Goal: Task Accomplishment & Management: Complete application form

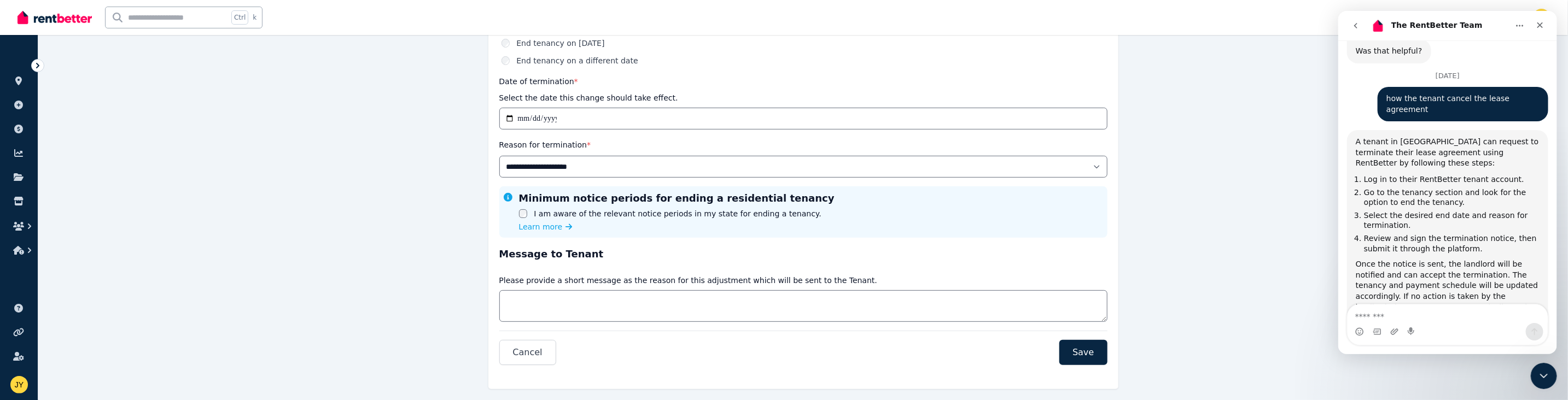
scroll to position [243, 0]
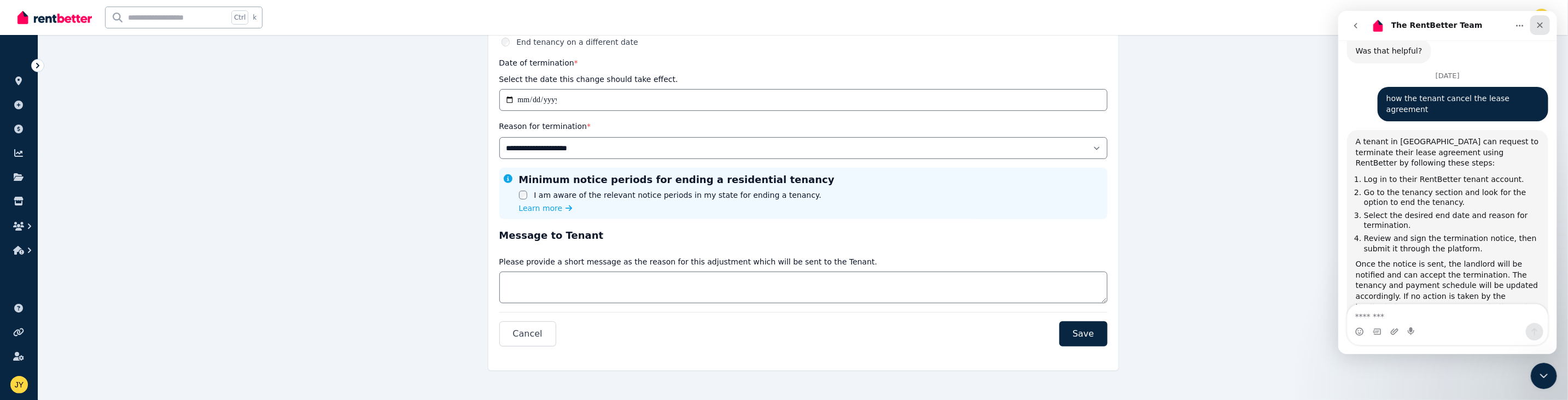
click at [399, 26] on icon "Close" at bounding box center [1540, 25] width 9 height 9
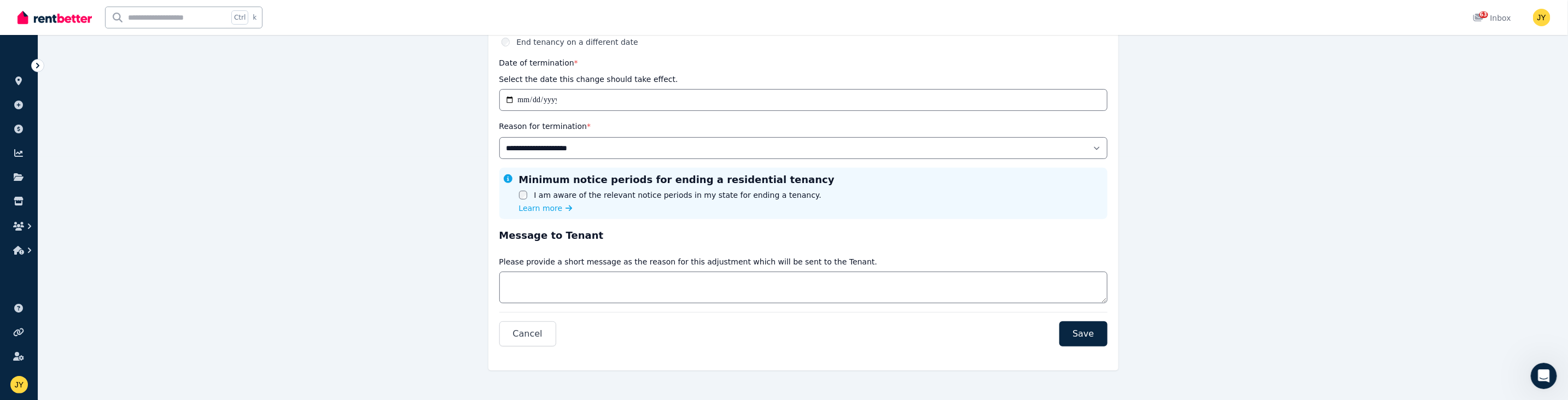
click at [31, 62] on div at bounding box center [37, 65] width 13 height 13
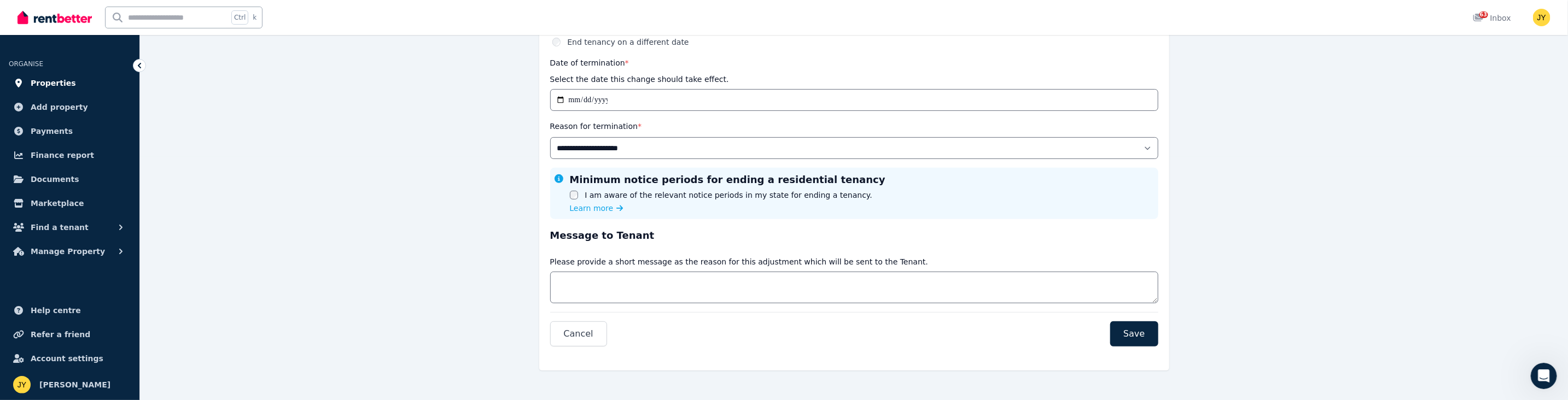
click at [47, 83] on span "Properties" at bounding box center [53, 83] width 45 height 13
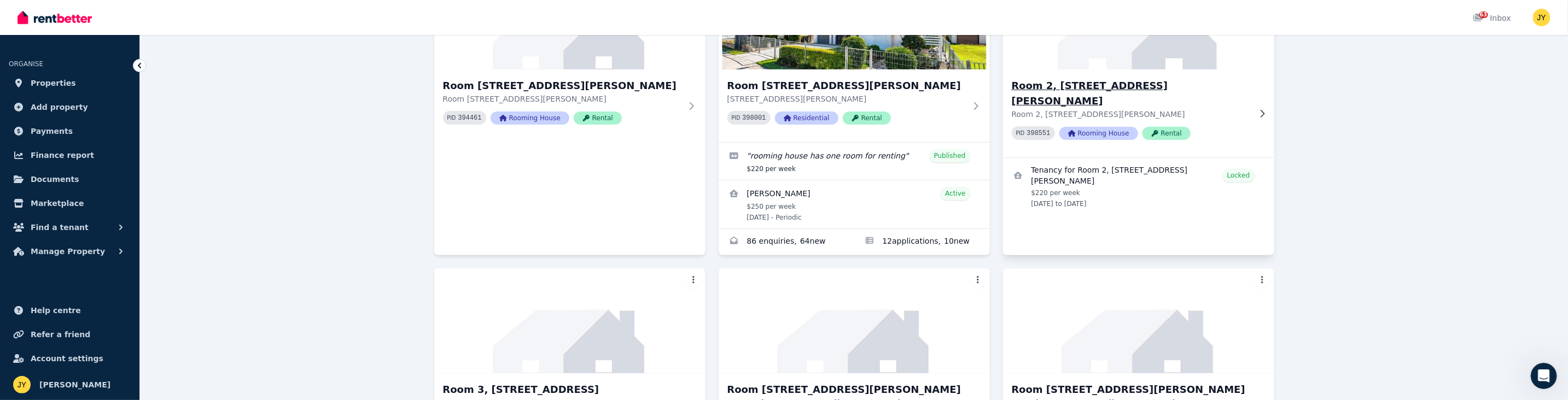
scroll to position [159, 0]
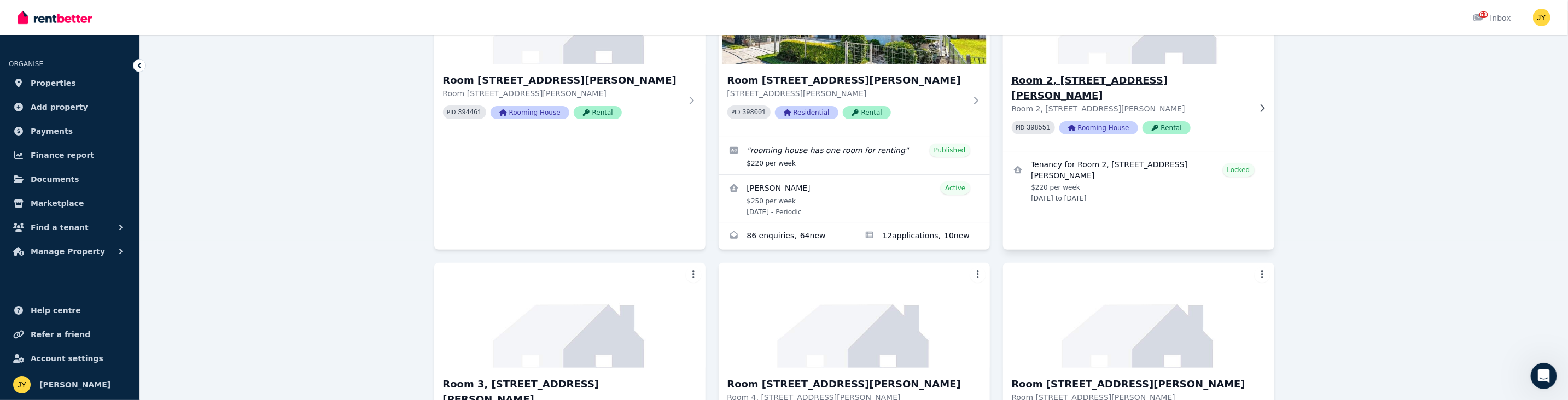
click at [399, 99] on div "Room 2, [STREET_ADDRESS][PERSON_NAME][PERSON_NAME] PID 398551 Rooming House Ren…" at bounding box center [1138, 108] width 272 height 88
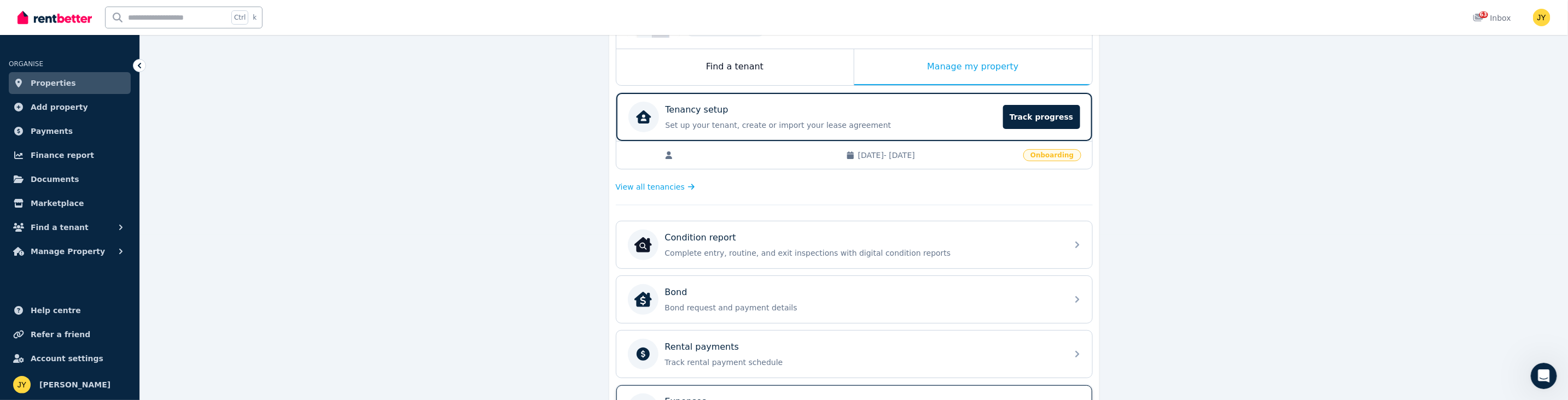
scroll to position [159, 0]
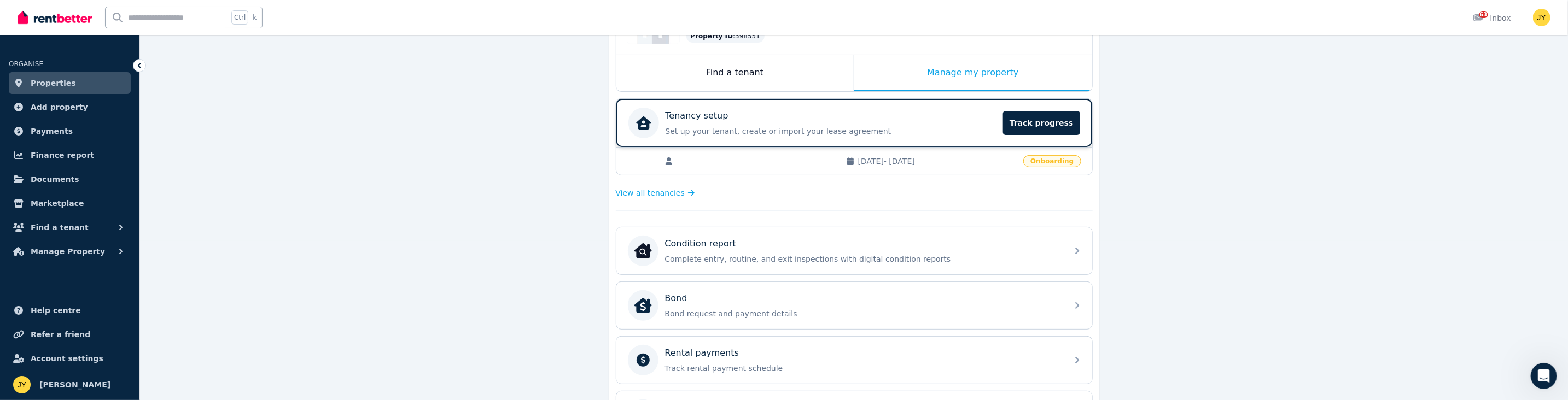
click at [399, 129] on p "Set up your tenant, create or import your lease agreement" at bounding box center [831, 131] width 332 height 11
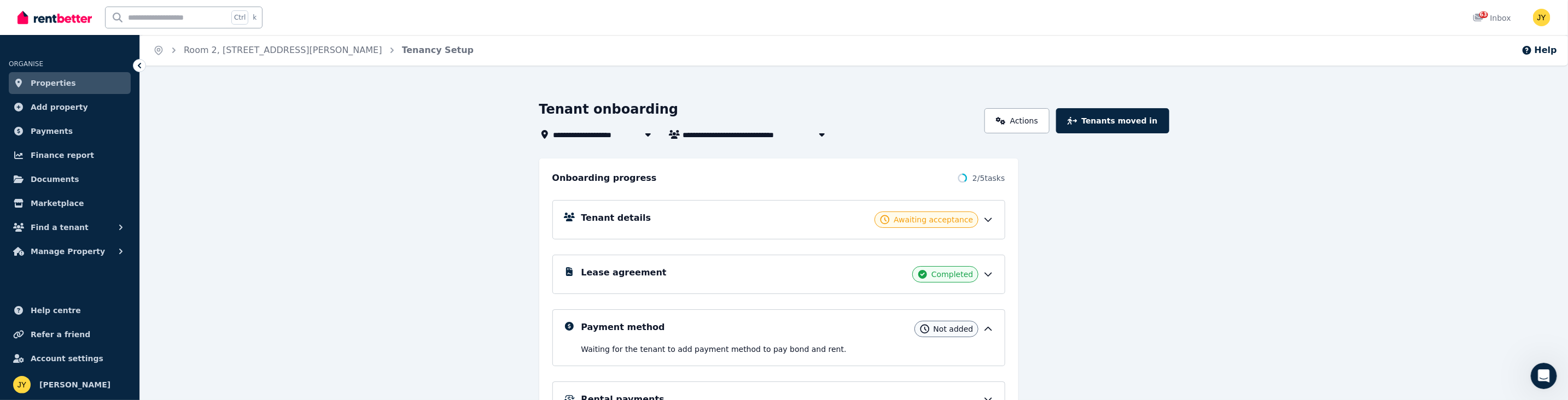
click at [399, 214] on icon at bounding box center [988, 220] width 11 height 11
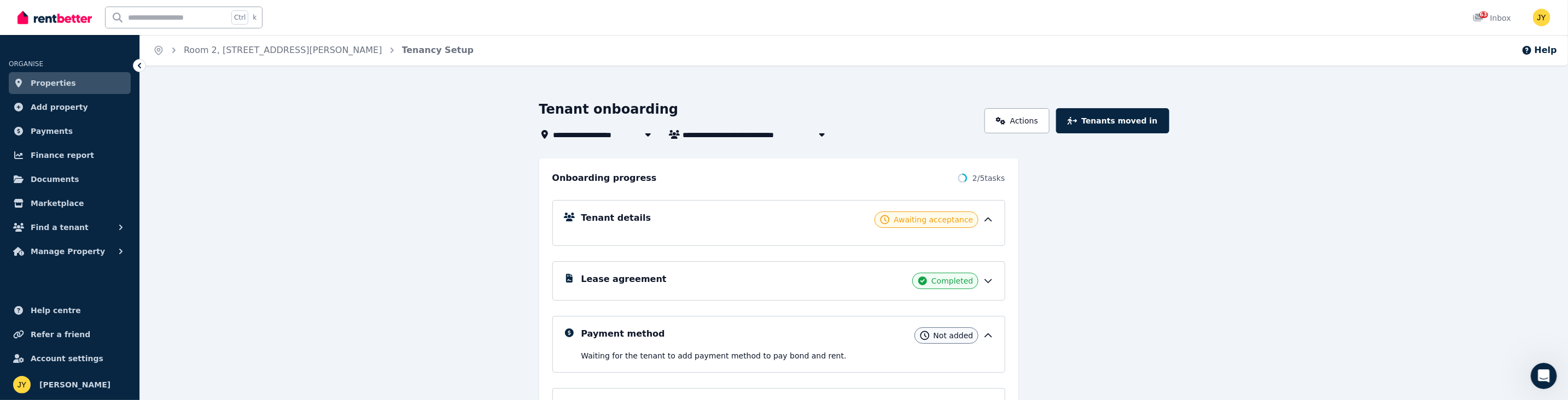
click at [399, 192] on div "Tenant details Awaiting acceptance Lease agreement Completed Payment method Not…" at bounding box center [778, 333] width 453 height 295
click at [399, 216] on h5 "Tenant details" at bounding box center [616, 217] width 70 height 13
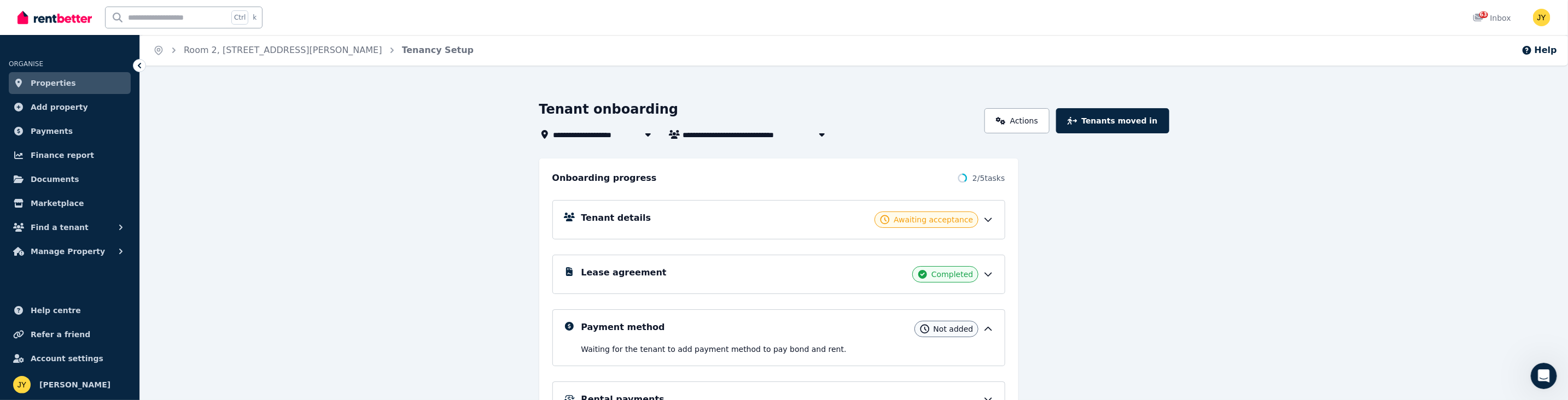
click at [399, 214] on div "Tenant details Awaiting acceptance" at bounding box center [787, 219] width 413 height 17
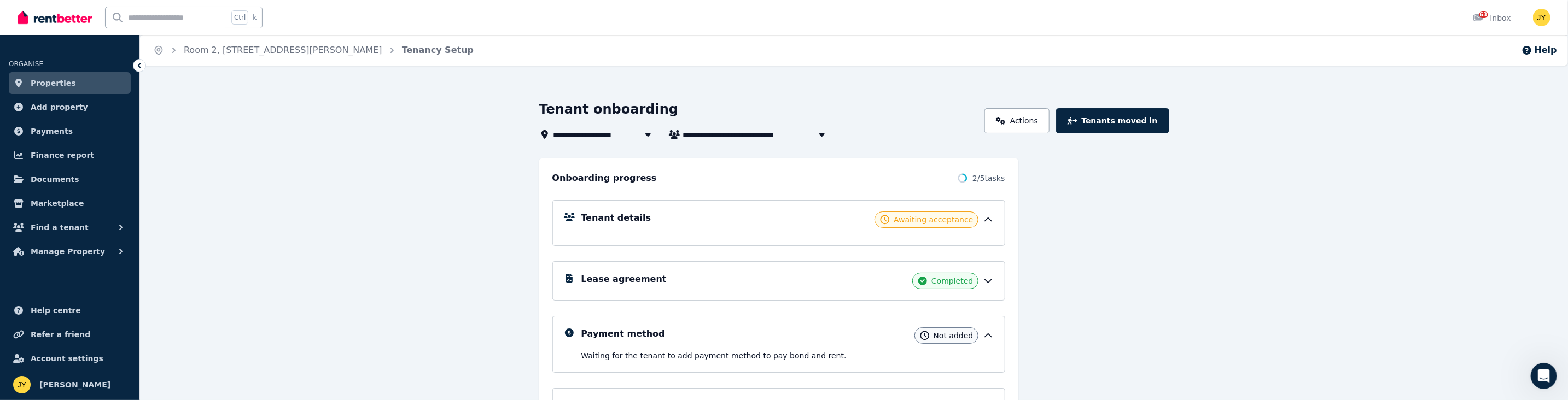
click at [399, 217] on div "Tenant details Awaiting acceptance" at bounding box center [787, 219] width 413 height 17
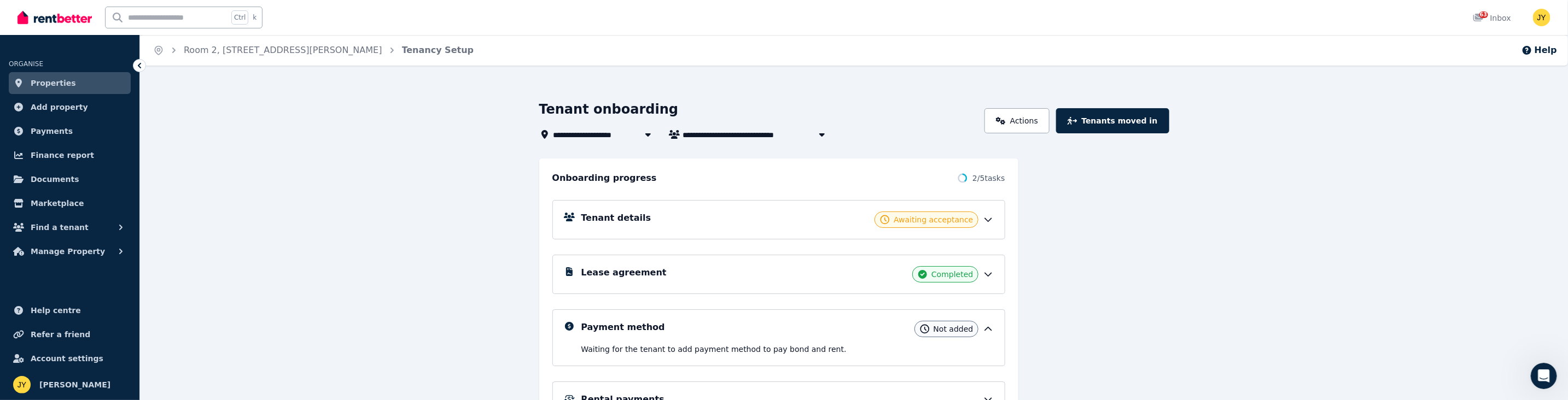
click at [399, 217] on div "Tenant details Awaiting acceptance" at bounding box center [787, 219] width 413 height 17
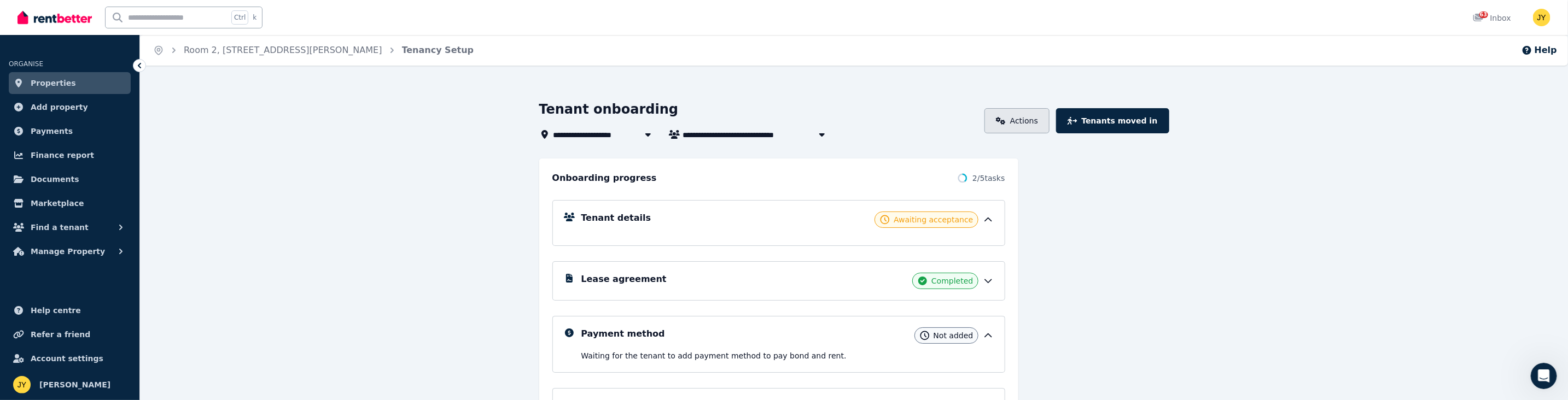
click at [399, 119] on link "Actions" at bounding box center [1017, 121] width 65 height 25
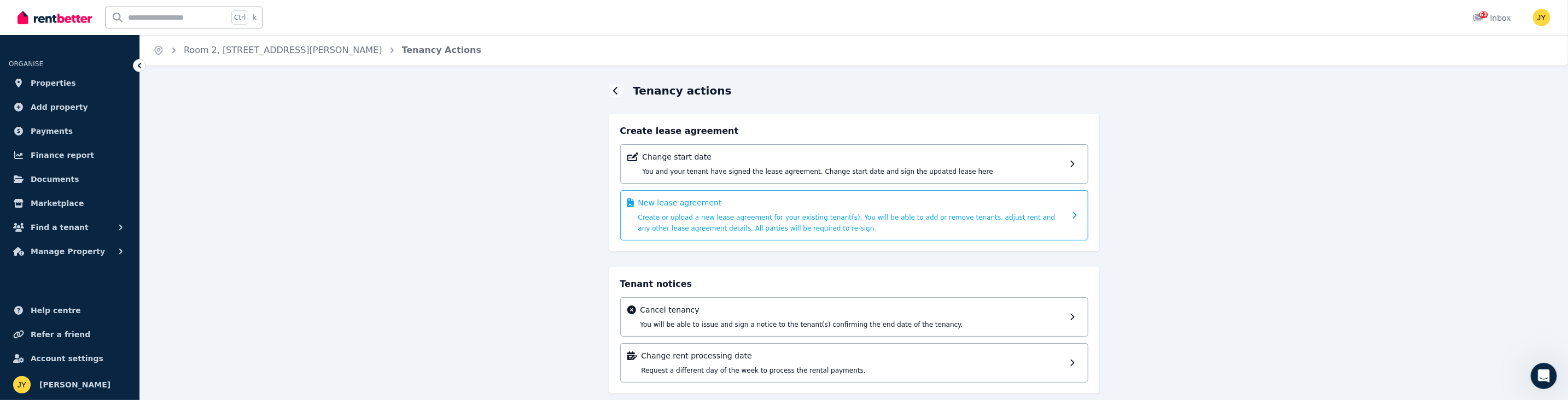
scroll to position [12, 0]
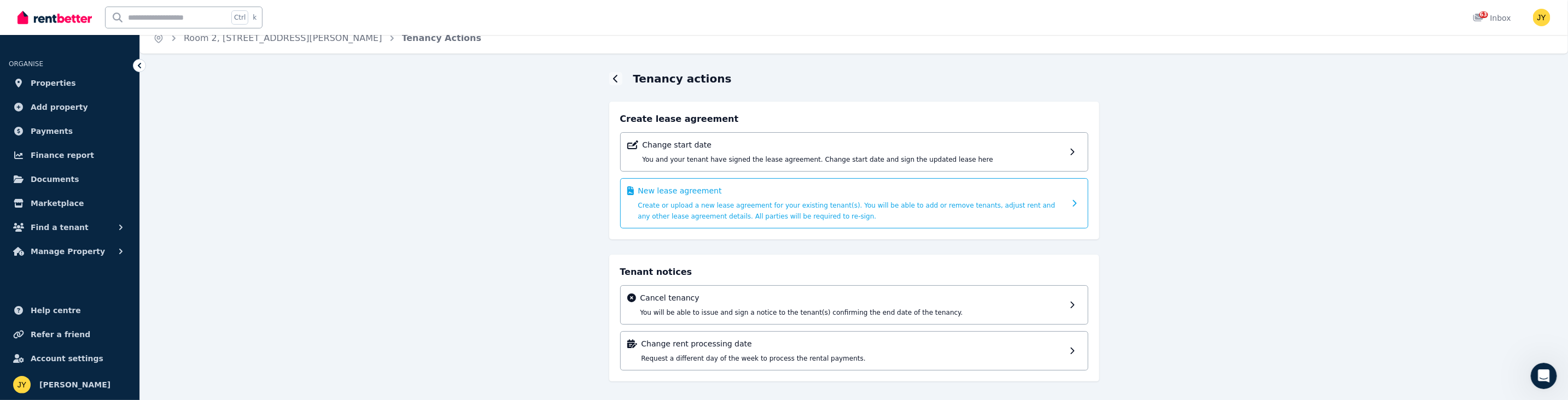
click at [399, 194] on p "New lease agreement" at bounding box center [851, 191] width 427 height 11
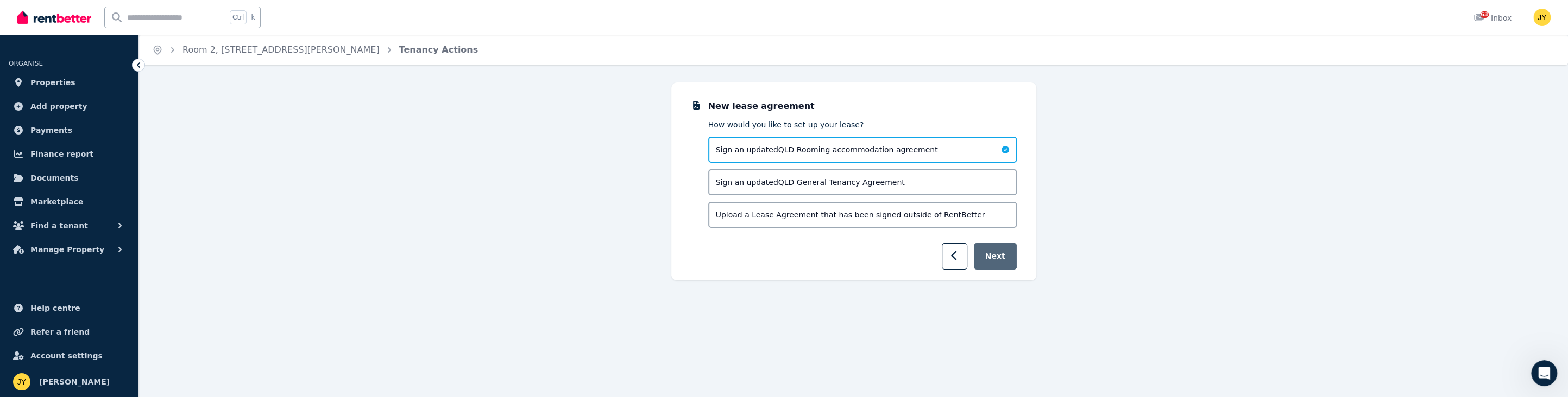
click at [396, 256] on button "Next" at bounding box center [995, 257] width 43 height 27
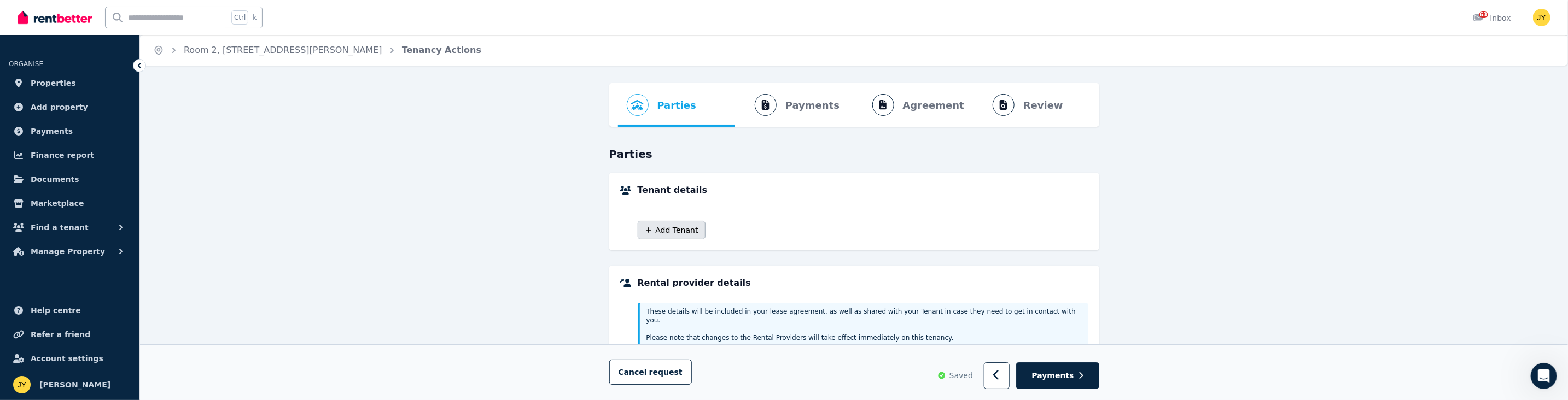
click at [399, 227] on button "Add Tenant" at bounding box center [671, 230] width 68 height 18
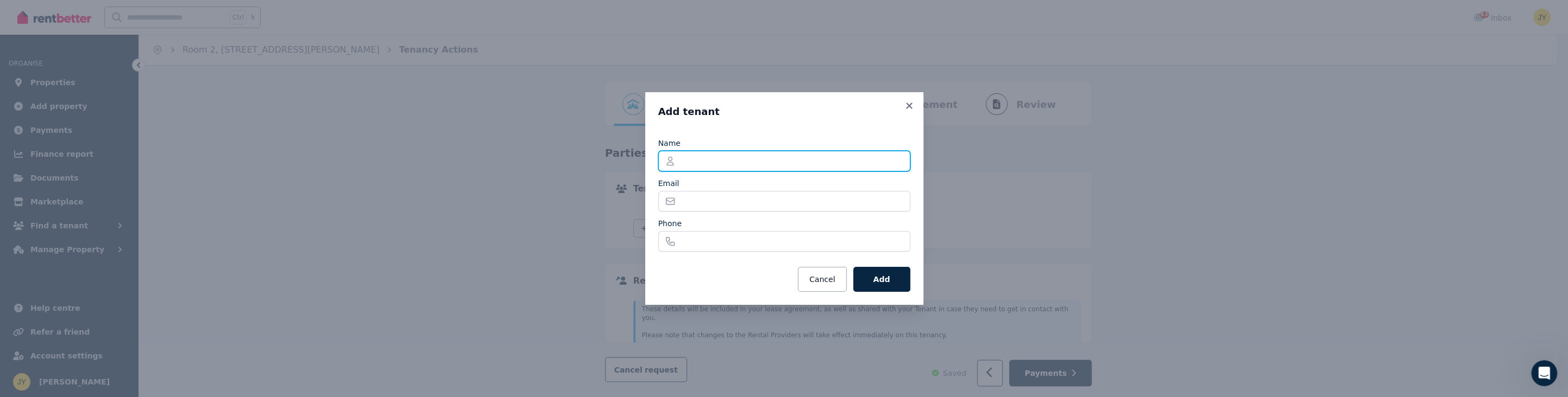
click at [396, 163] on input "Name" at bounding box center [784, 161] width 252 height 21
click at [396, 155] on input "Name" at bounding box center [784, 161] width 252 height 21
